Goal: Transaction & Acquisition: Purchase product/service

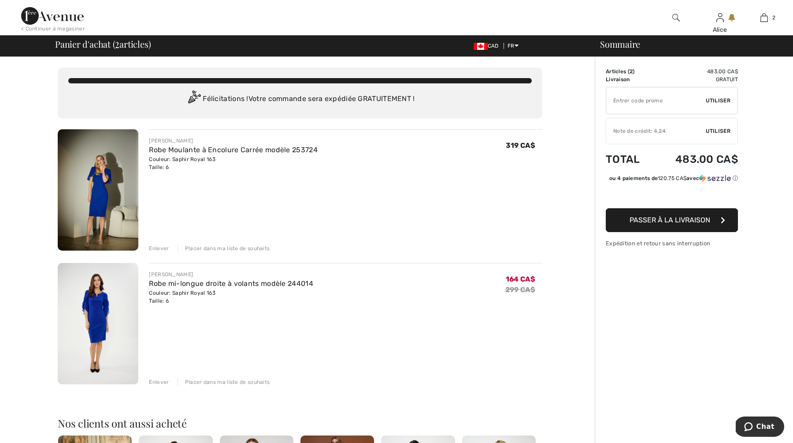
click at [96, 179] on img at bounding box center [98, 189] width 81 height 121
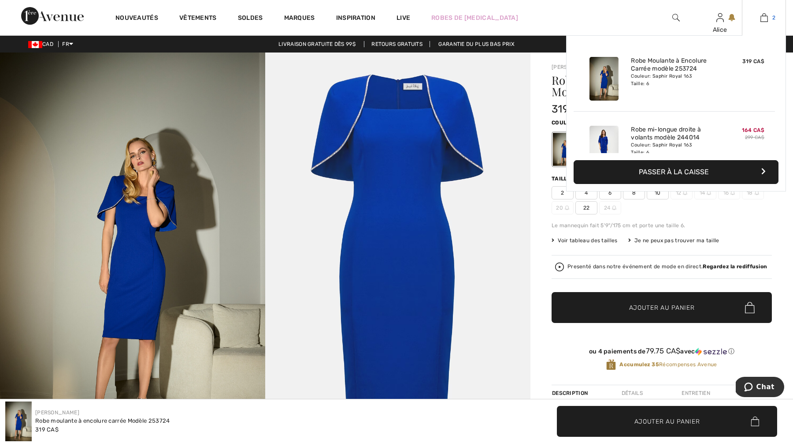
click at [769, 18] on link "2" at bounding box center [764, 17] width 43 height 11
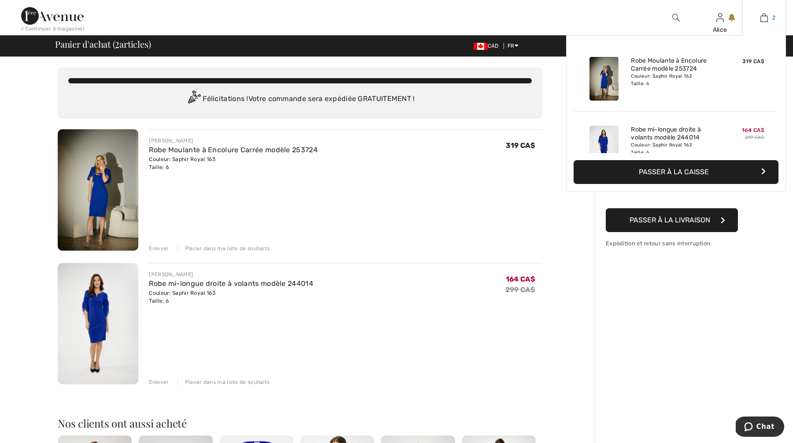
click at [768, 17] on link "2" at bounding box center [764, 17] width 43 height 11
click at [630, 62] on div "Robe Moulante à Encolure Carrée modèle 253724 Couleur: Saphir Royal 163 Taille:…" at bounding box center [675, 78] width 94 height 51
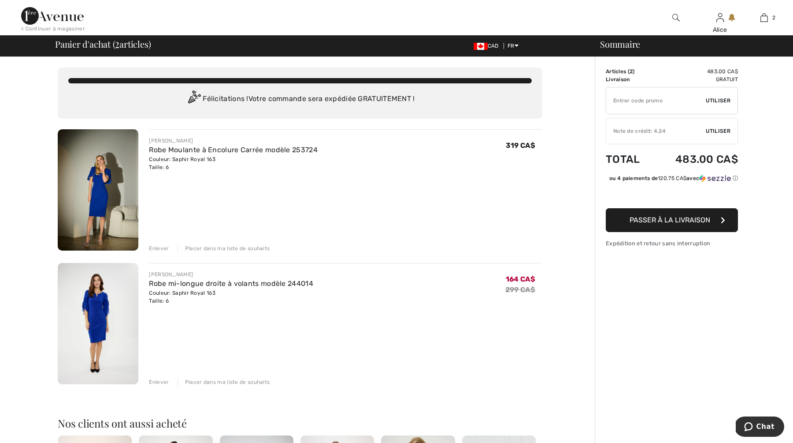
click at [156, 246] on div "Enlever" at bounding box center [159, 248] width 20 height 8
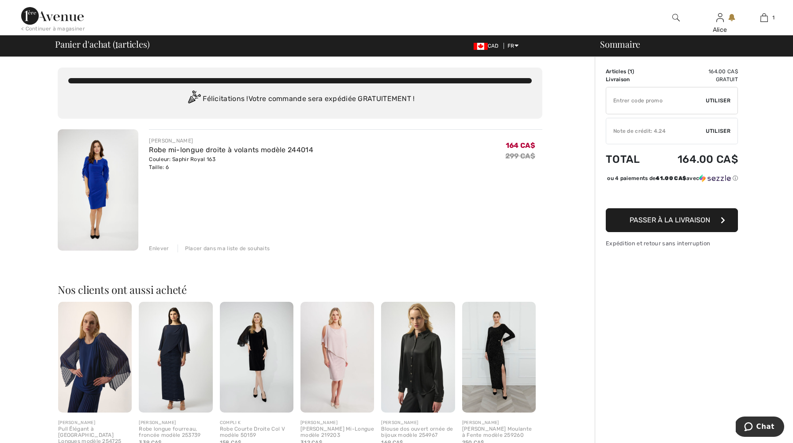
click at [95, 165] on img at bounding box center [98, 189] width 81 height 121
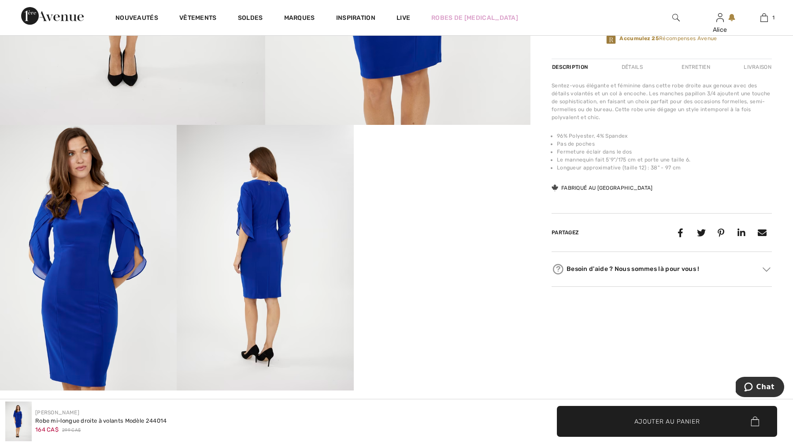
scroll to position [330, 0]
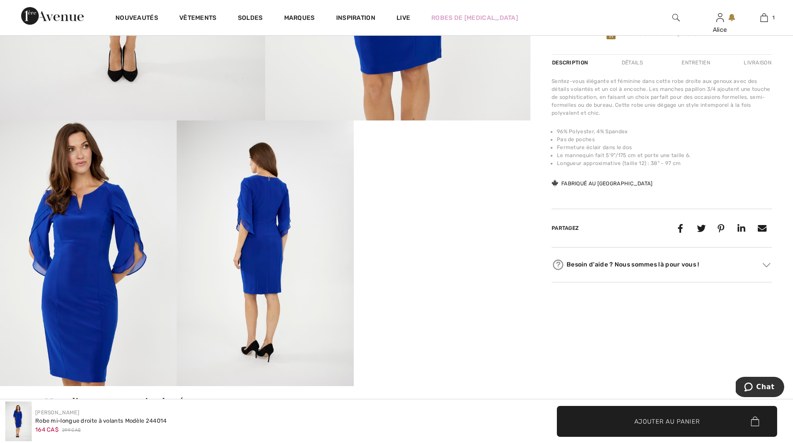
click at [262, 224] on img at bounding box center [265, 252] width 177 height 265
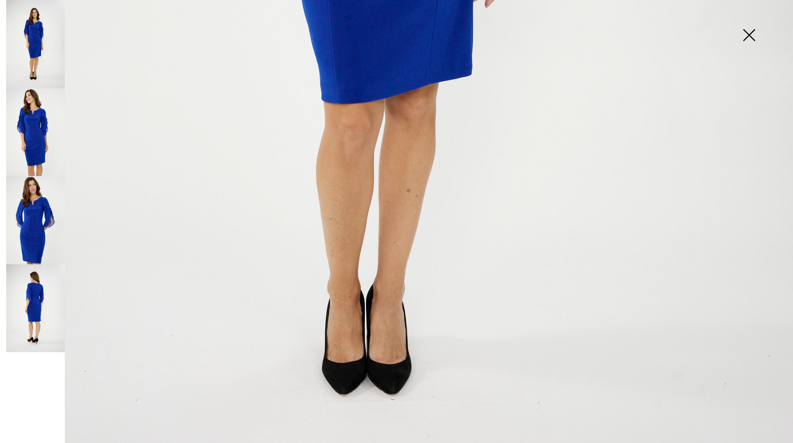
scroll to position [748, 0]
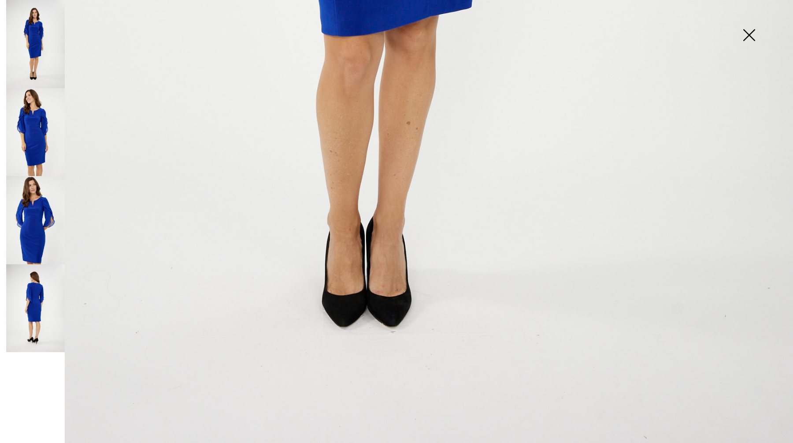
click at [37, 128] on img at bounding box center [35, 132] width 59 height 88
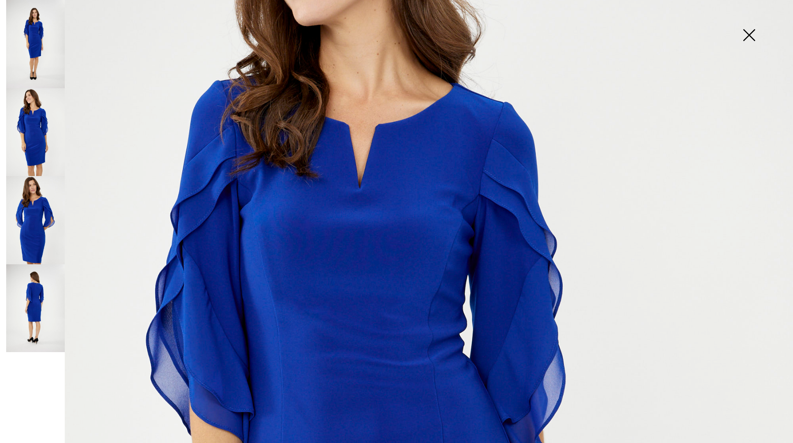
scroll to position [349, 0]
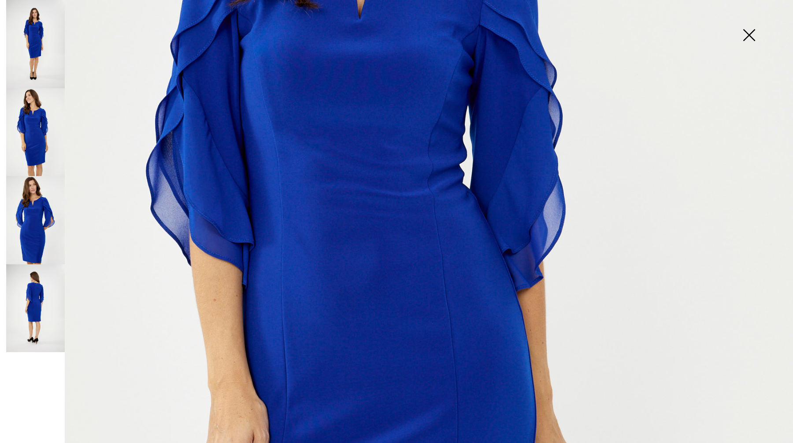
click at [35, 216] on img at bounding box center [35, 220] width 59 height 88
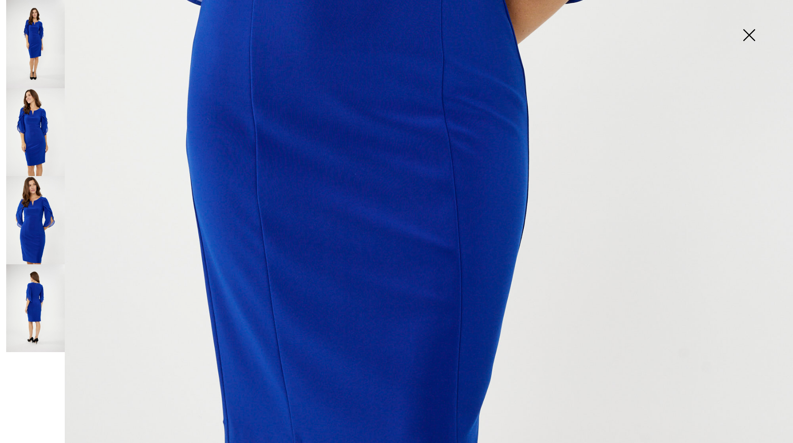
scroll to position [748, 0]
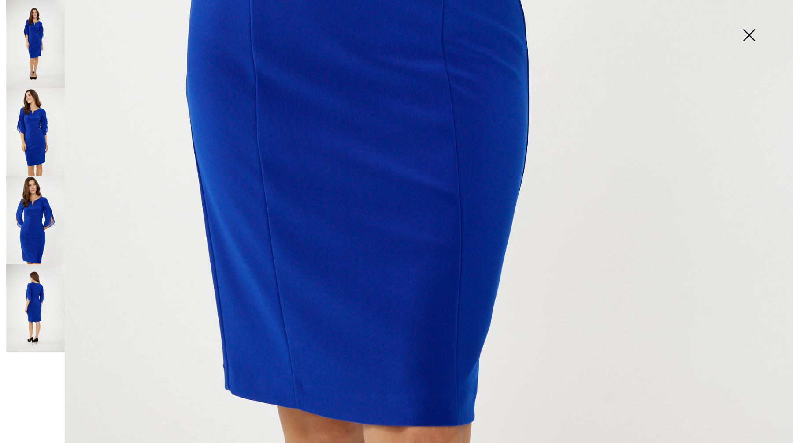
click at [34, 289] on img at bounding box center [35, 308] width 59 height 88
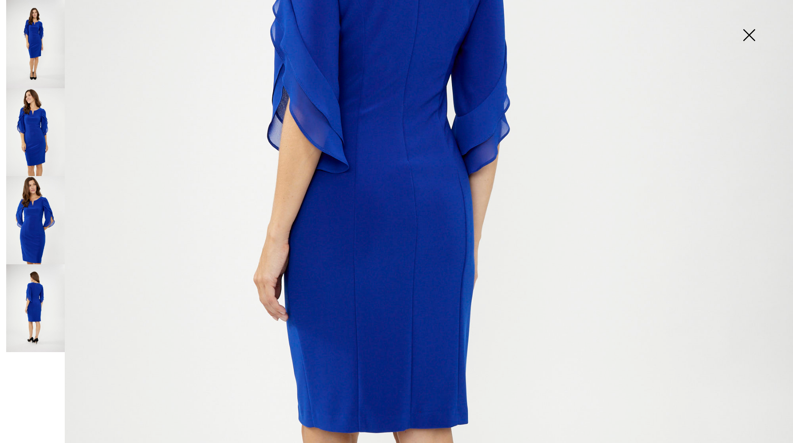
scroll to position [0, 0]
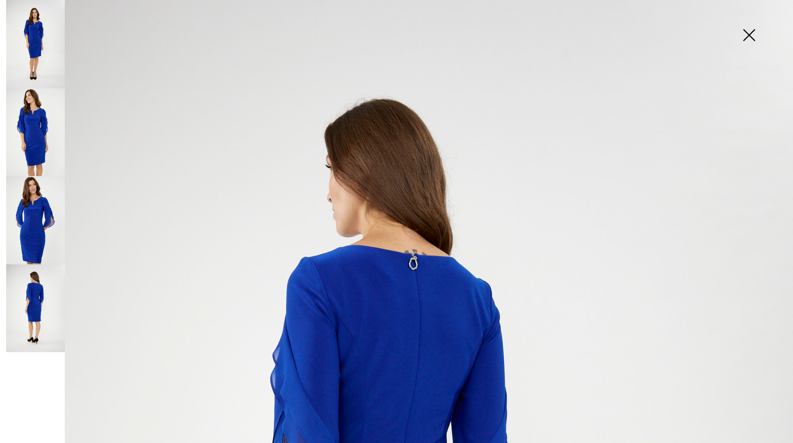
click at [33, 117] on img at bounding box center [35, 132] width 59 height 88
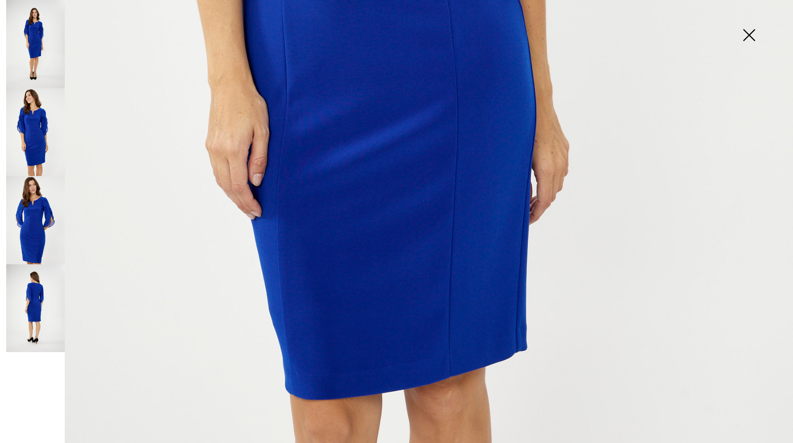
scroll to position [748, 0]
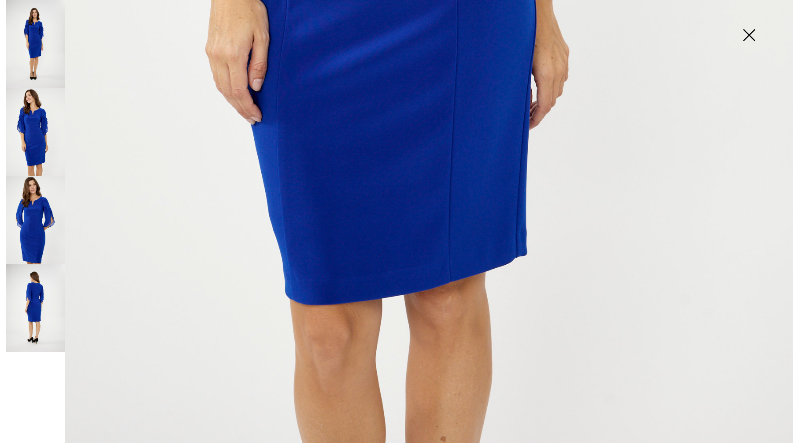
click at [32, 291] on img at bounding box center [35, 308] width 59 height 88
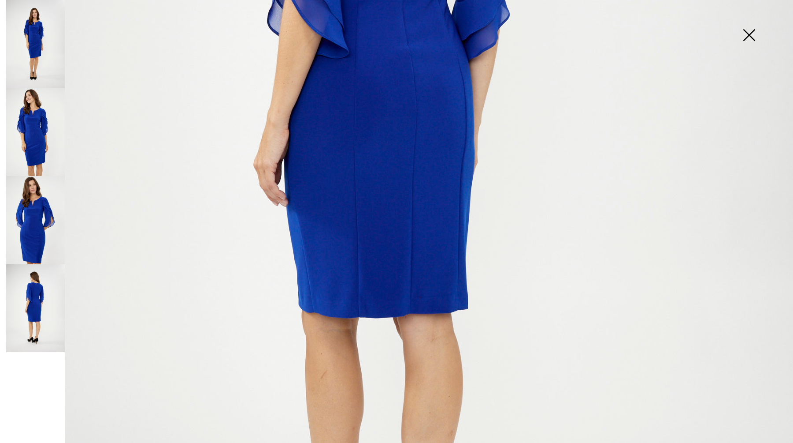
scroll to position [463, 0]
click at [43, 128] on img at bounding box center [35, 132] width 59 height 88
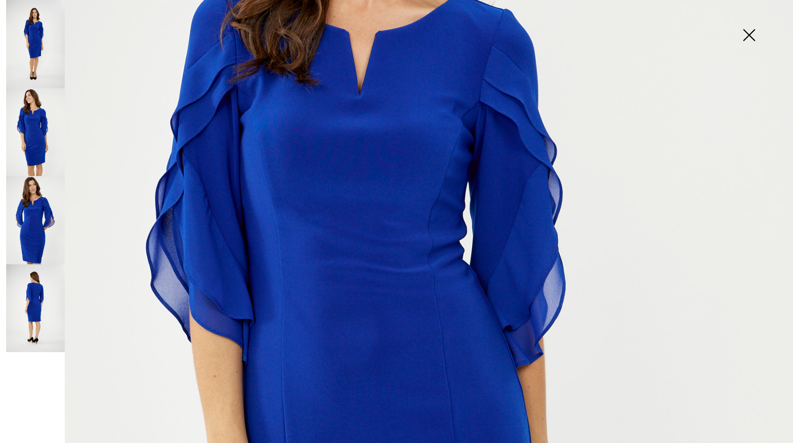
scroll to position [0, 0]
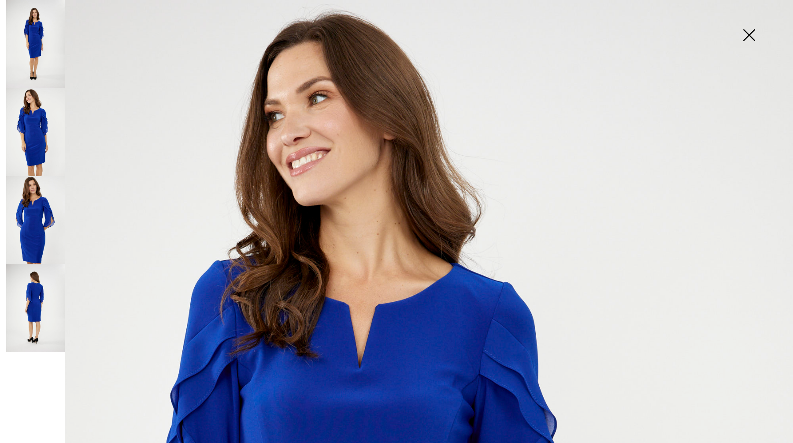
click at [15, 26] on img at bounding box center [35, 44] width 59 height 88
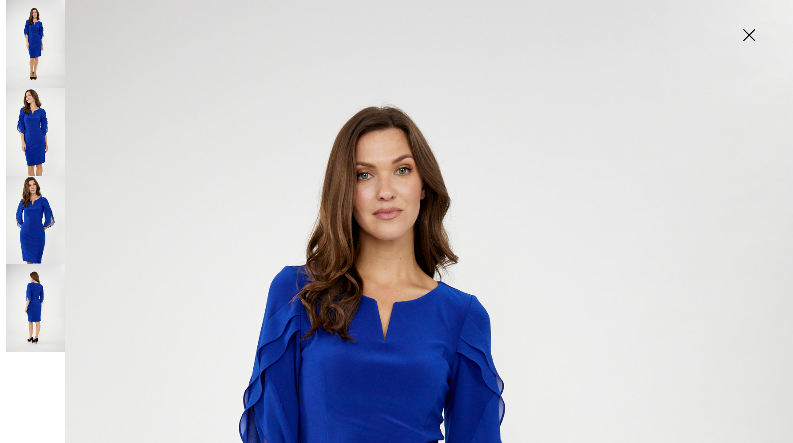
click at [755, 31] on img at bounding box center [749, 35] width 44 height 45
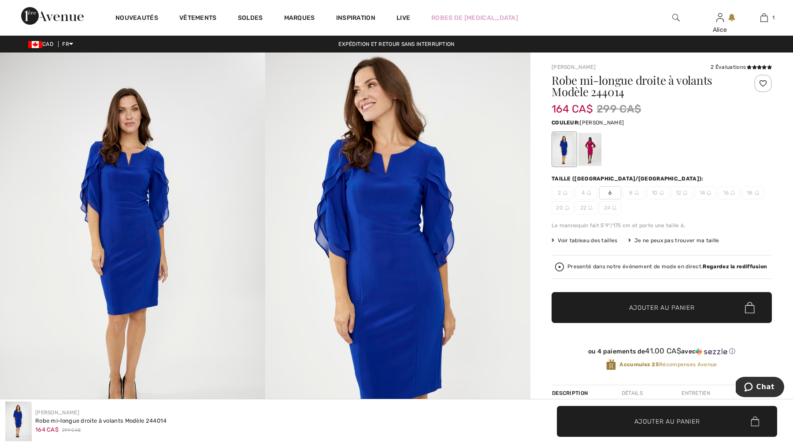
click at [590, 144] on div at bounding box center [590, 149] width 23 height 33
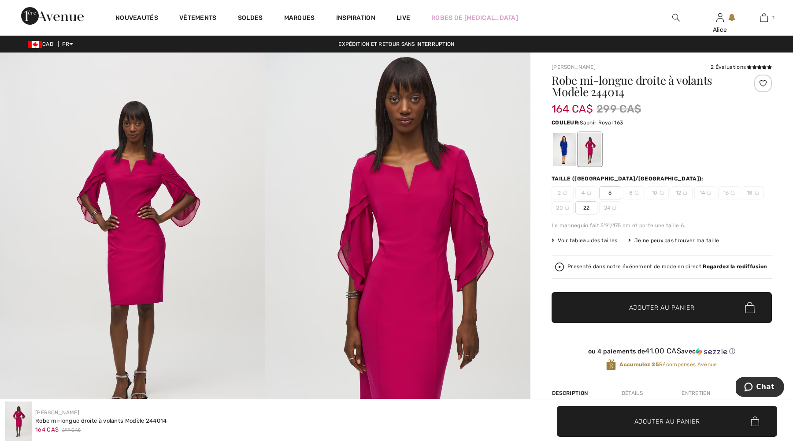
click at [563, 144] on div at bounding box center [564, 149] width 23 height 33
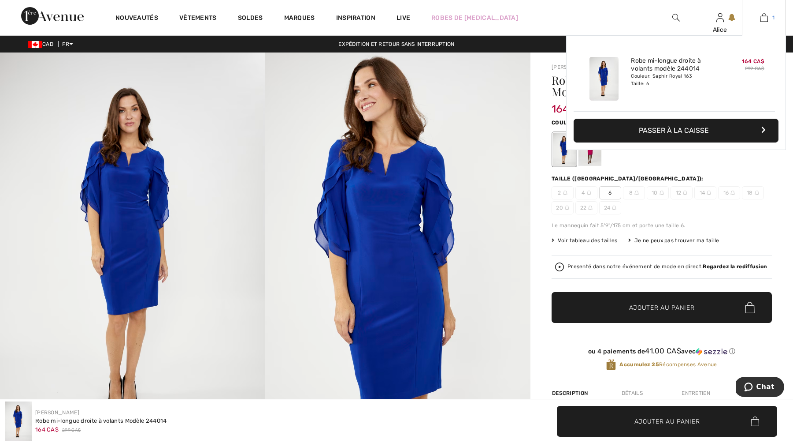
click at [764, 15] on img at bounding box center [764, 17] width 7 height 11
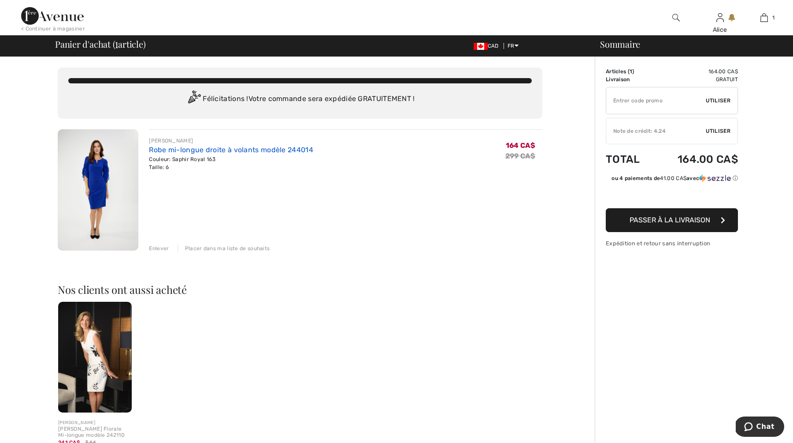
click at [160, 151] on link "Robe mi-longue droite à volants modèle 244014" at bounding box center [231, 149] width 164 height 8
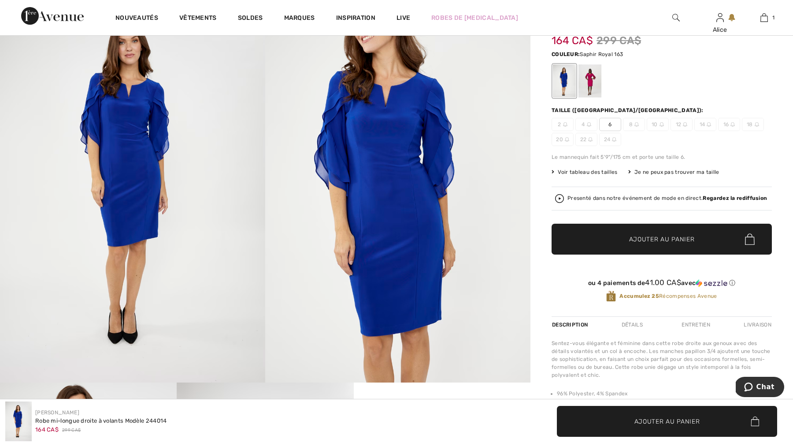
scroll to position [71, 0]
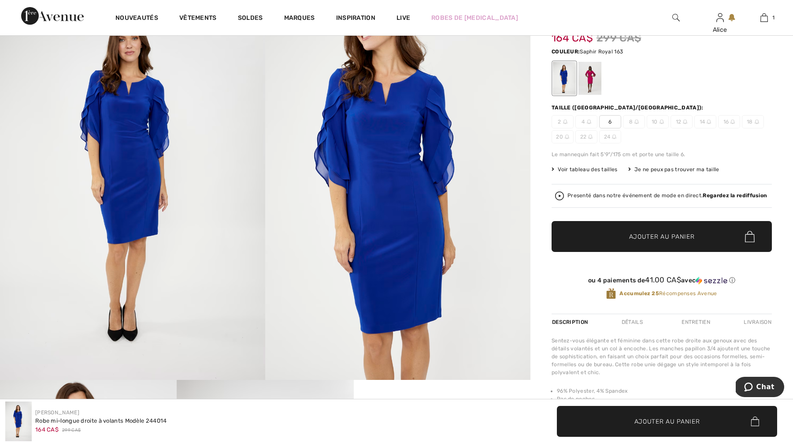
click at [599, 168] on span "Voir tableau des tailles" at bounding box center [585, 169] width 66 height 8
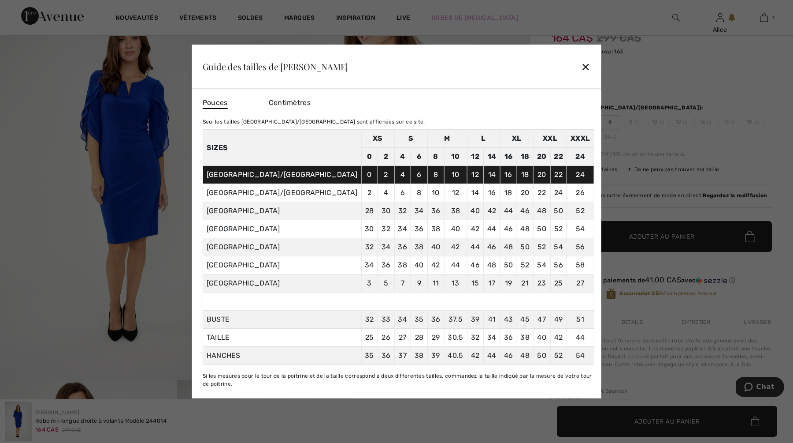
click at [411, 229] on td "36" at bounding box center [419, 229] width 17 height 18
click at [581, 63] on div "✕" at bounding box center [585, 66] width 9 height 19
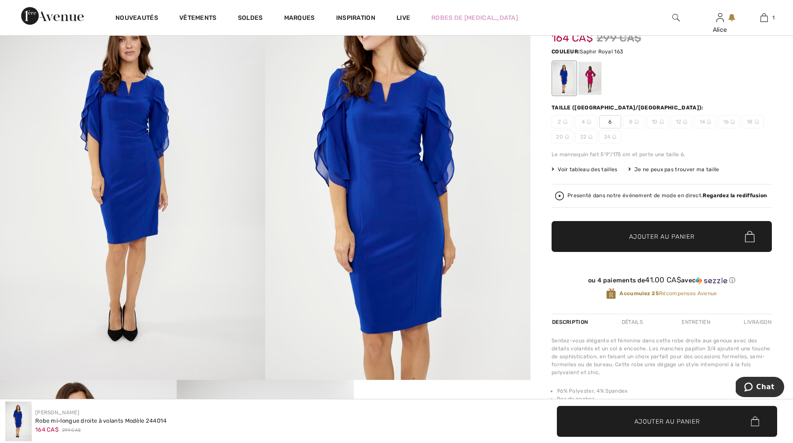
scroll to position [0, 0]
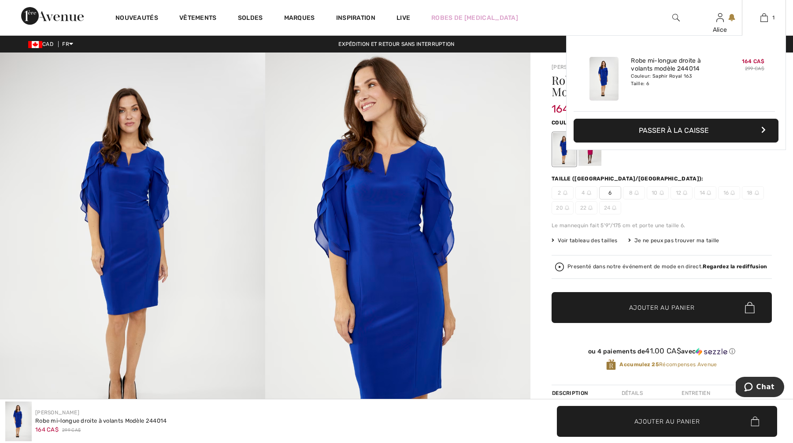
click at [678, 128] on button "Passer à la caisse" at bounding box center [676, 131] width 205 height 24
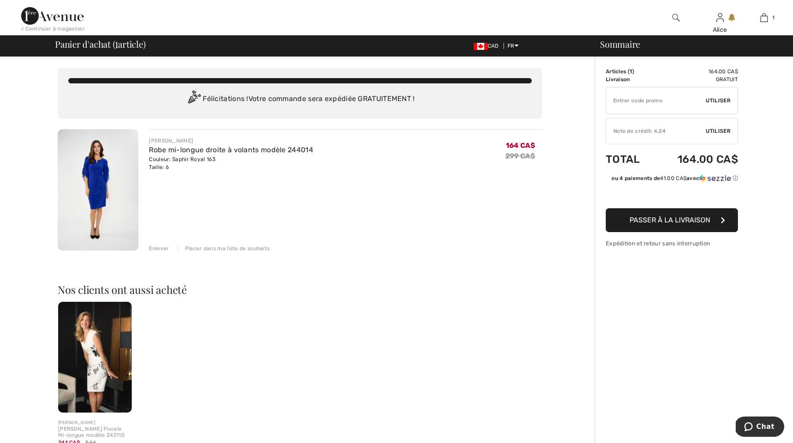
click at [719, 128] on span "Utiliser" at bounding box center [718, 131] width 25 height 8
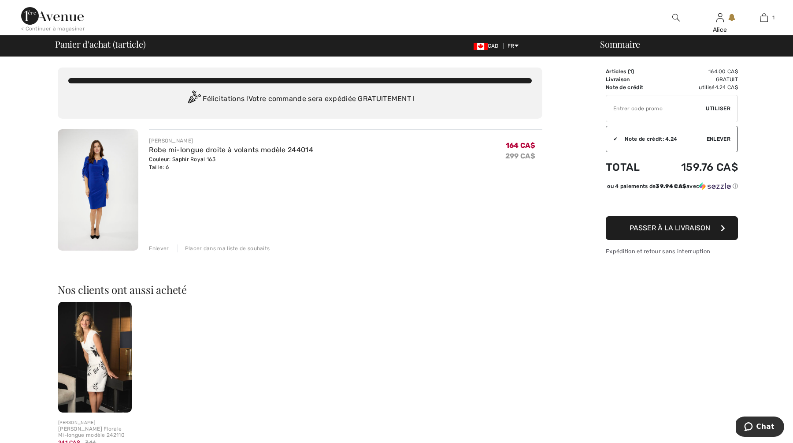
click at [694, 231] on span "Passer à la livraison" at bounding box center [670, 227] width 81 height 8
click at [192, 155] on div "Couleur: Saphir Royal 163 Taille: 6" at bounding box center [231, 163] width 164 height 16
click at [206, 151] on link "Robe mi-longue droite à volants modèle 244014" at bounding box center [231, 149] width 164 height 8
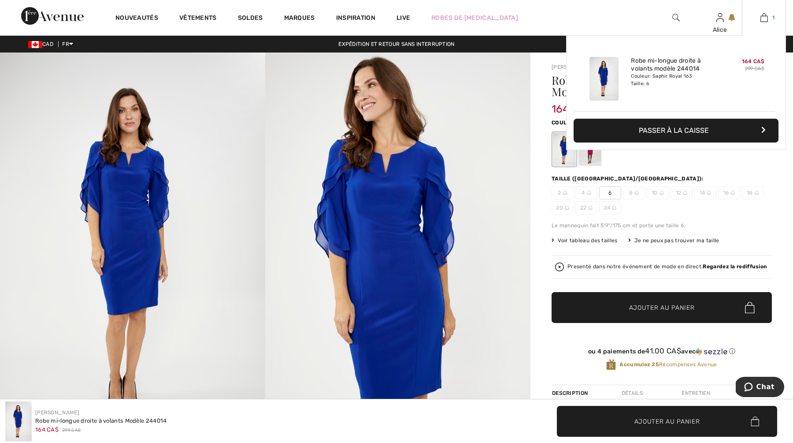
click at [766, 15] on img at bounding box center [764, 17] width 7 height 11
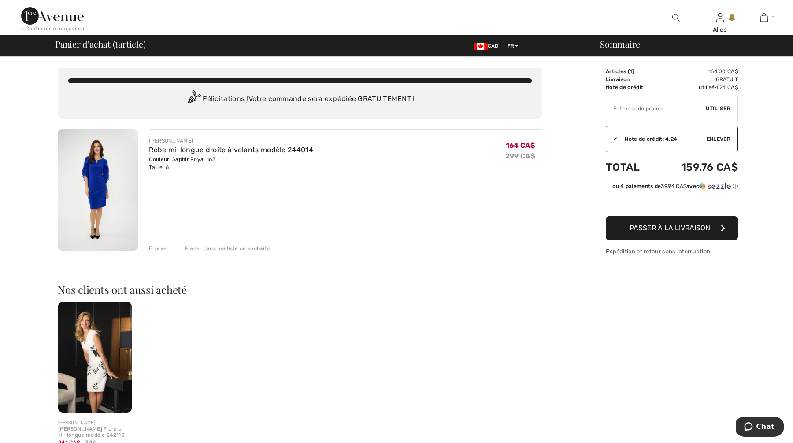
click at [661, 225] on span "Passer à la livraison" at bounding box center [670, 227] width 81 height 8
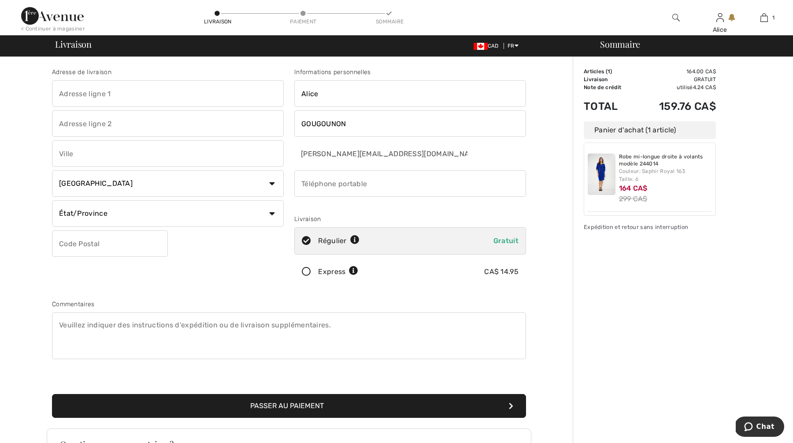
click at [198, 101] on input "text" at bounding box center [168, 93] width 232 height 26
type input "37 RUE RAVEL"
type input "SAINT-JEAN-SUR-RICHELIEU"
select select "QC"
type input "J3B0C4"
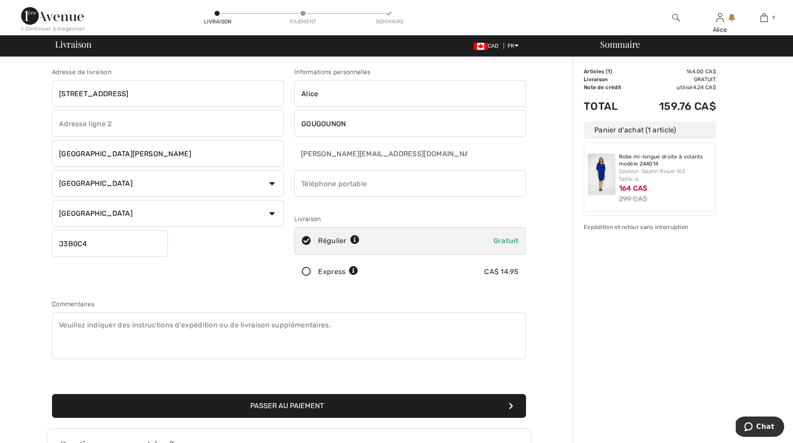
type input "5142220401"
click at [295, 400] on button "Passer au paiement" at bounding box center [289, 406] width 474 height 24
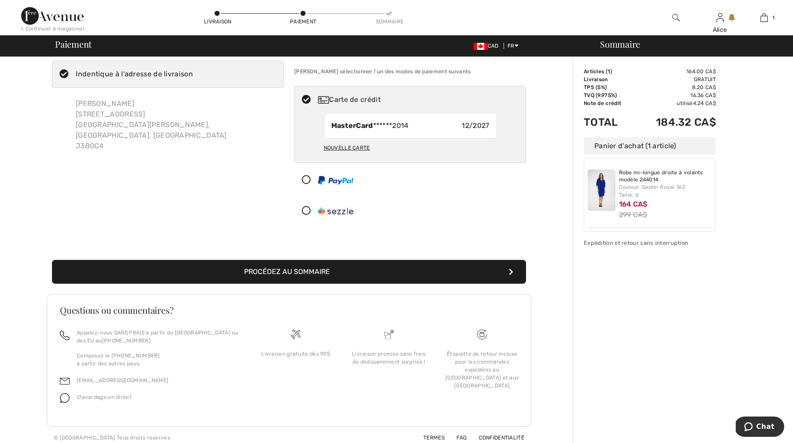
scroll to position [26, 0]
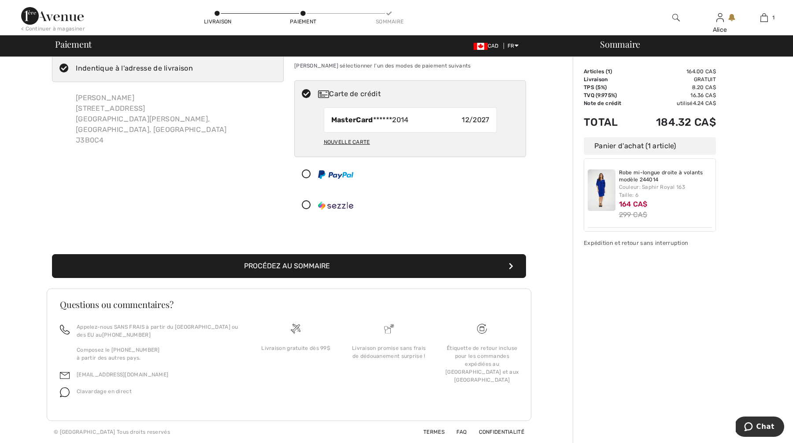
click at [313, 266] on button "Procédez au sommaire" at bounding box center [289, 266] width 474 height 24
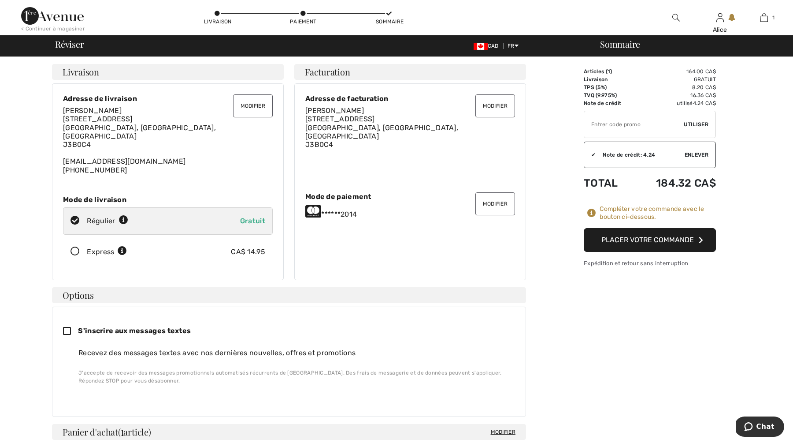
click at [659, 238] on button "Placer votre commande" at bounding box center [650, 240] width 132 height 24
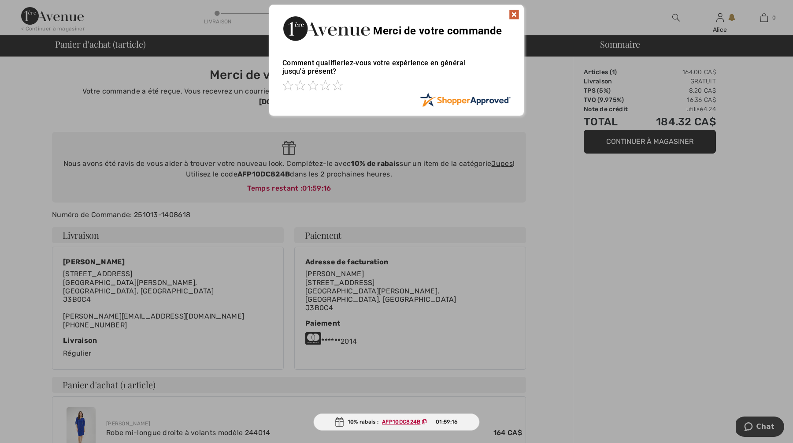
click at [513, 10] on img at bounding box center [514, 14] width 11 height 11
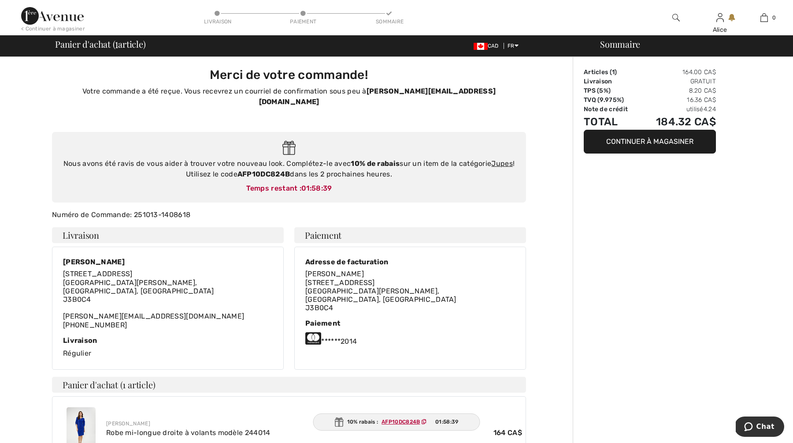
click at [629, 133] on button "Continuer à magasiner" at bounding box center [650, 142] width 132 height 24
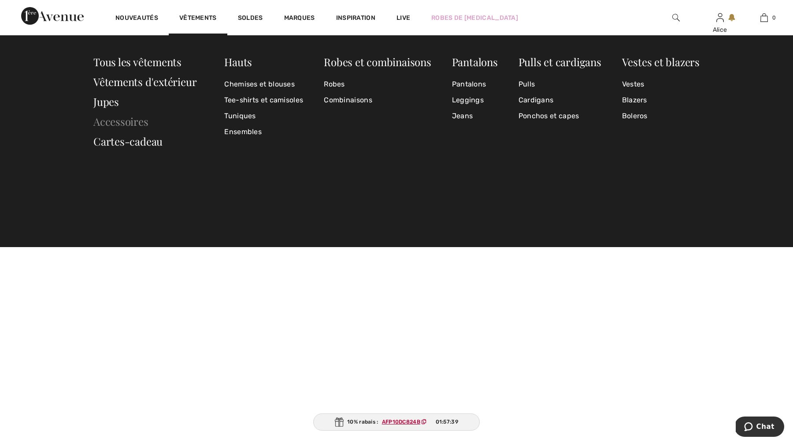
click at [113, 123] on link "Accessoires" at bounding box center [120, 121] width 55 height 14
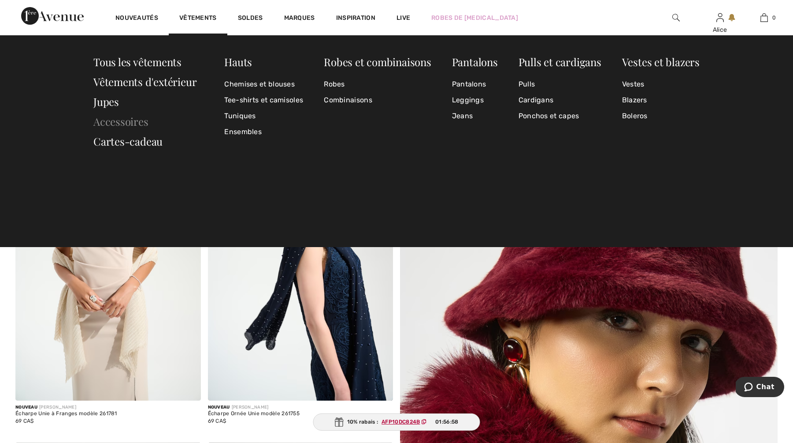
click at [132, 121] on link "Accessoires" at bounding box center [120, 121] width 55 height 14
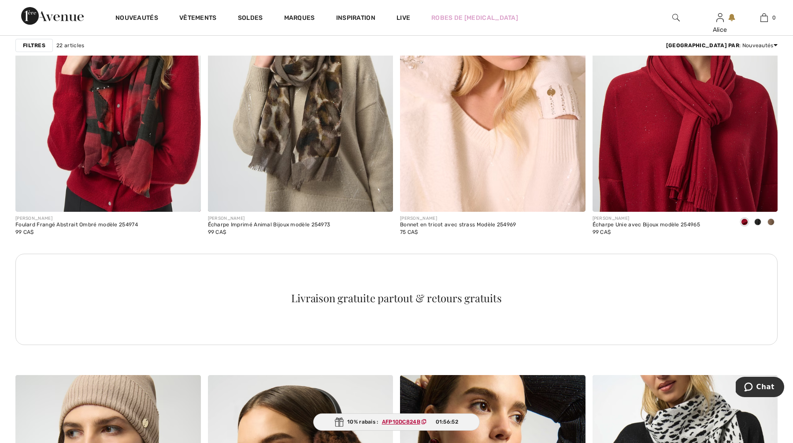
scroll to position [1080, 0]
